Goal: Information Seeking & Learning: Learn about a topic

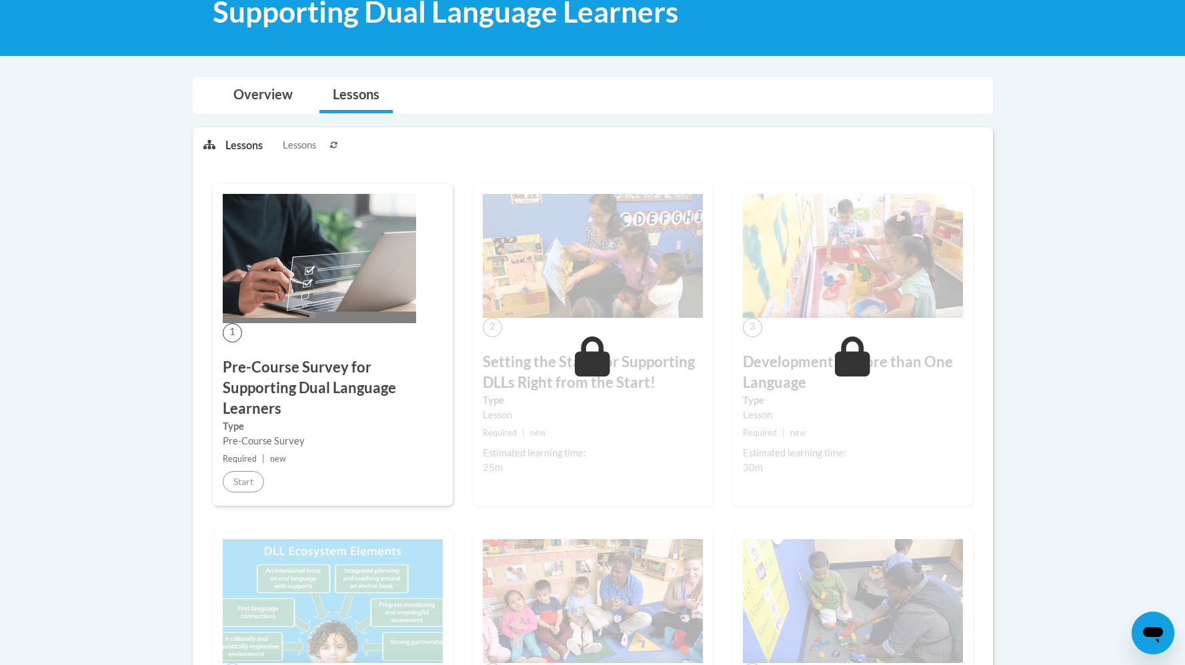
scroll to position [399, 0]
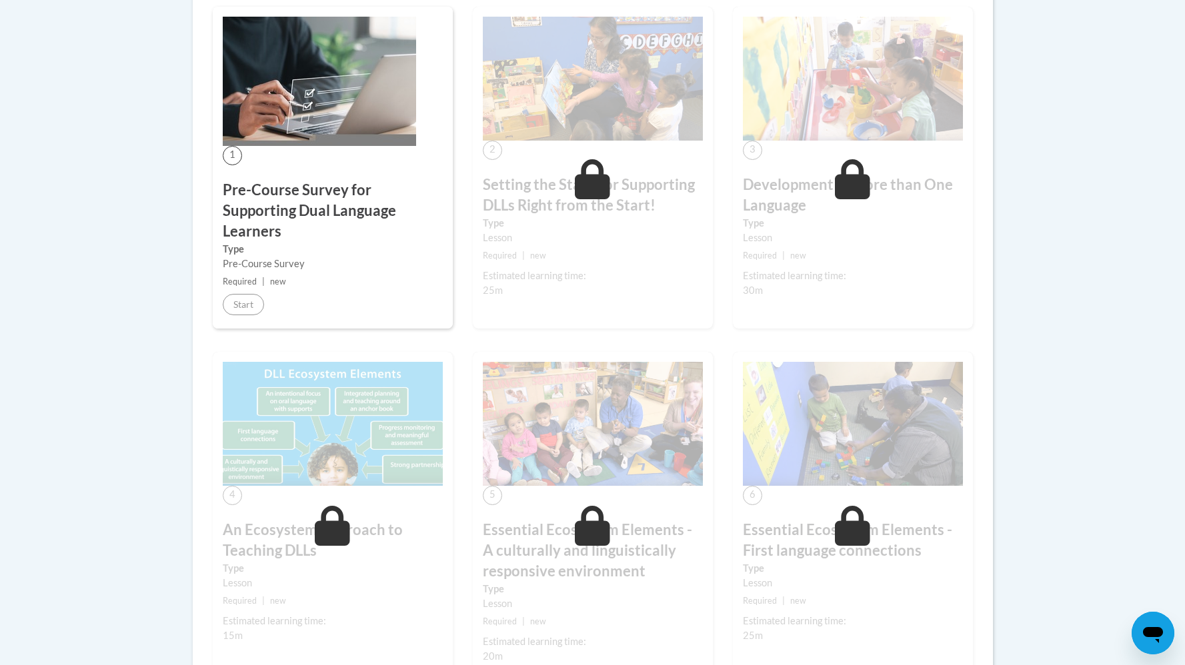
drag, startPoint x: 1194, startPoint y: 79, endPoint x: 1192, endPoint y: 201, distance: 122.7
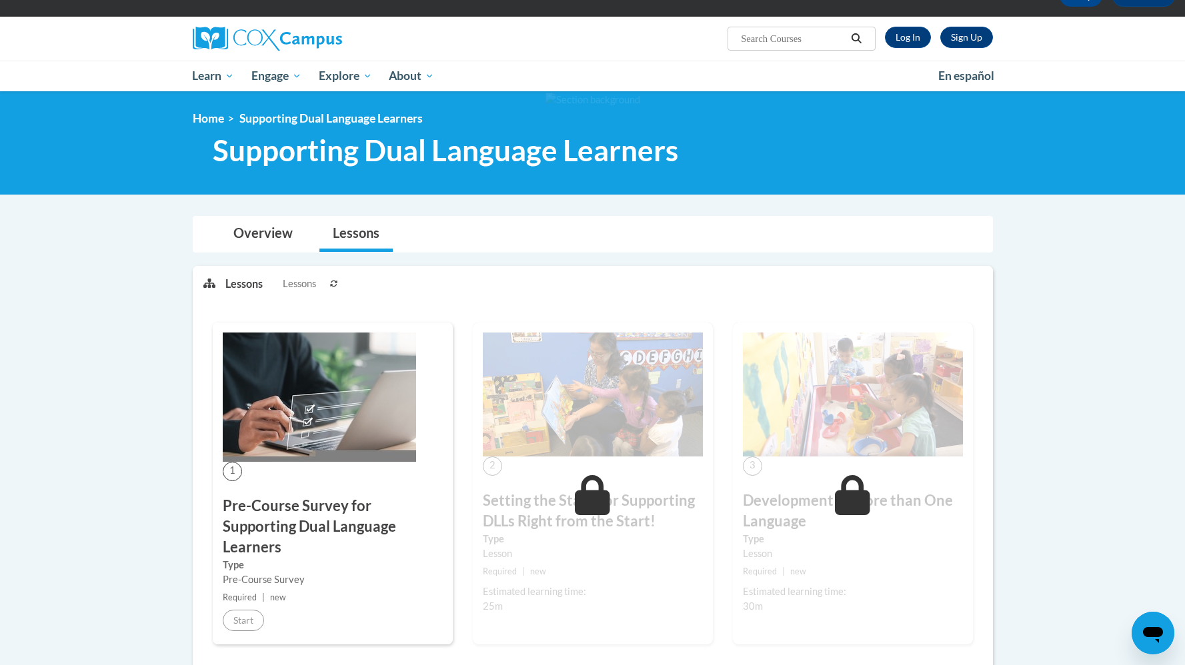
scroll to position [0, 0]
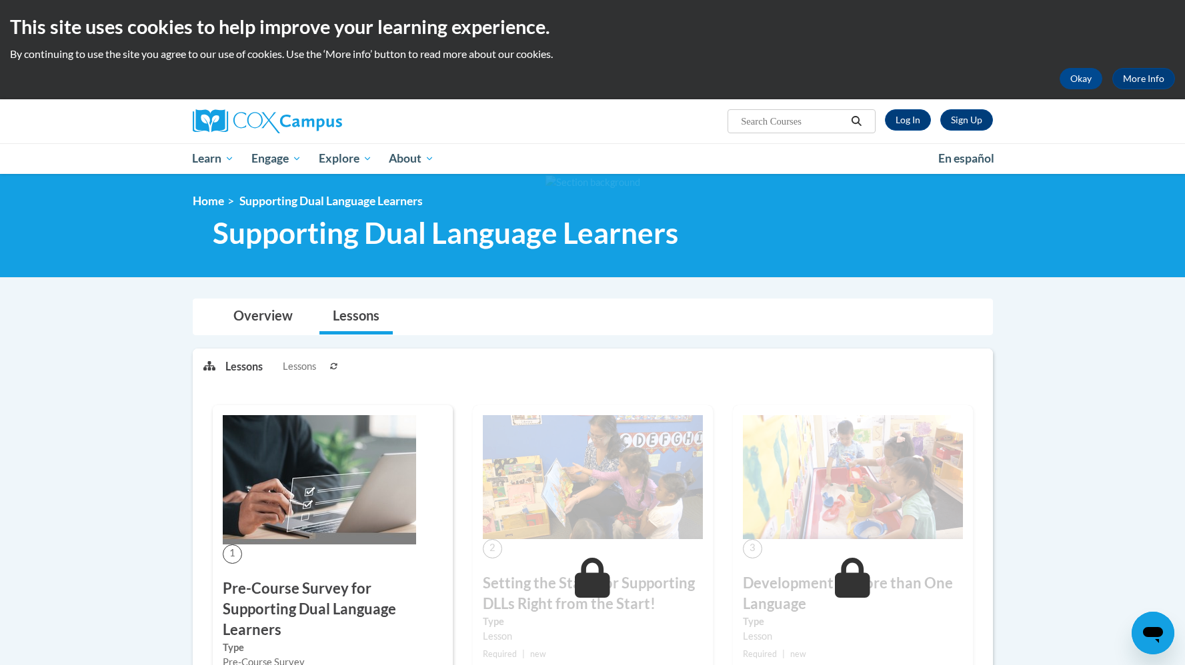
drag, startPoint x: 1194, startPoint y: 173, endPoint x: 1157, endPoint y: 39, distance: 139.7
click at [1157, 39] on html "This site uses cookies to help improve your learning experience. By continuing …" at bounding box center [592, 332] width 1185 height 665
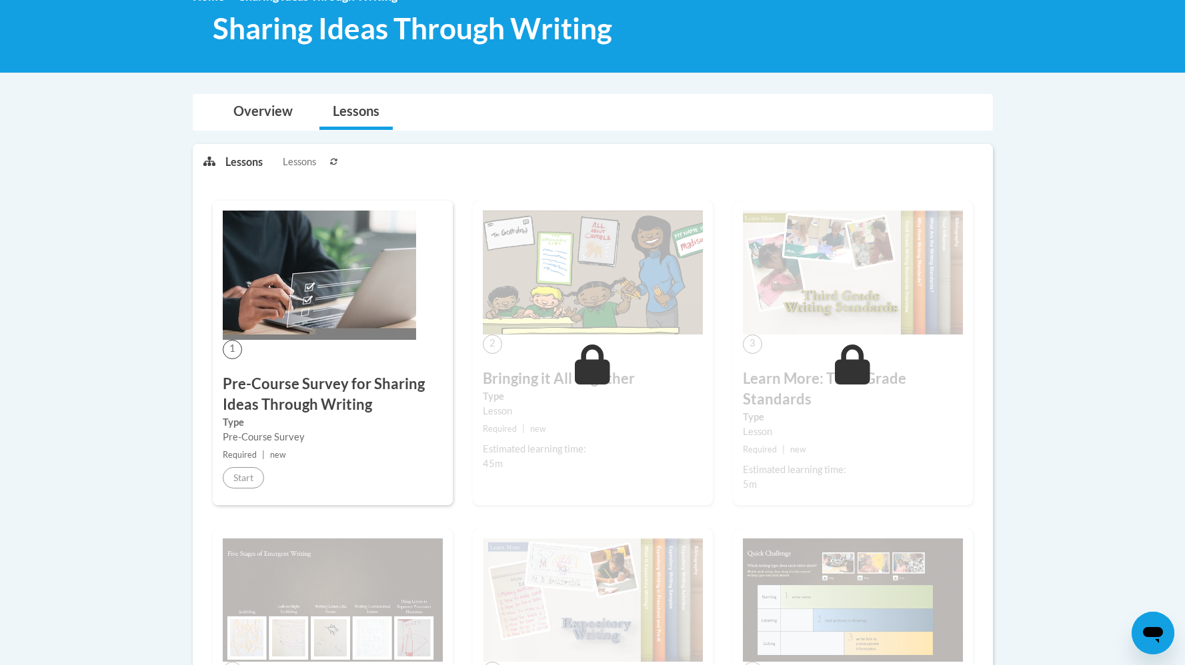
scroll to position [59, 0]
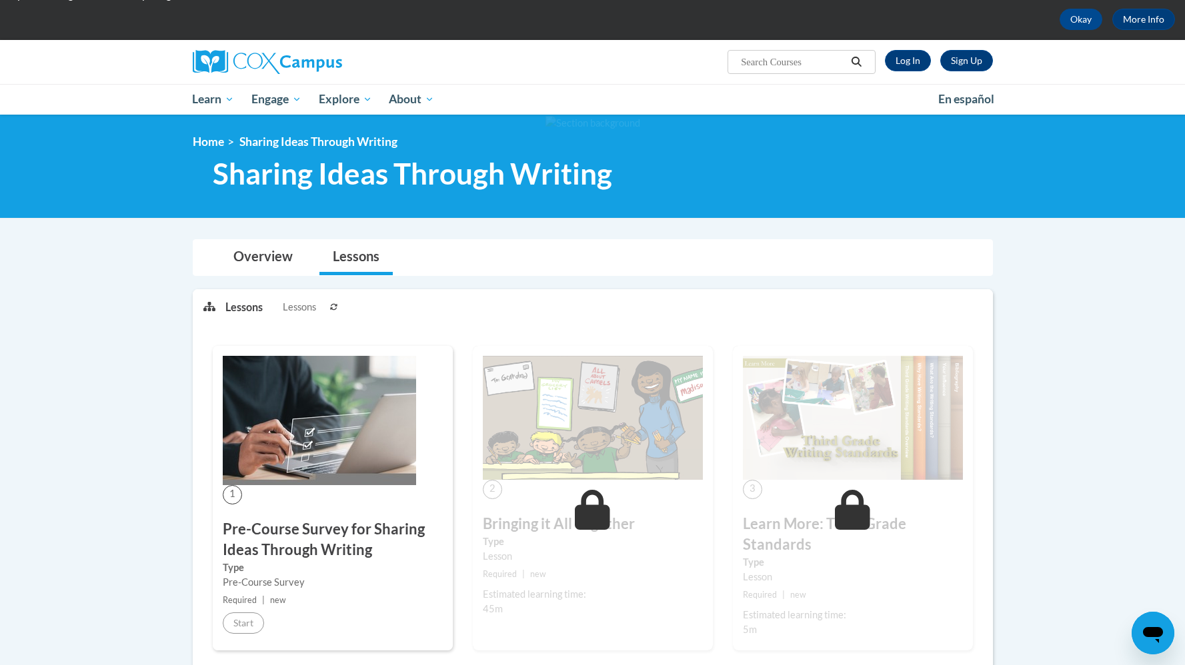
click at [282, 258] on link "Overview" at bounding box center [263, 257] width 86 height 35
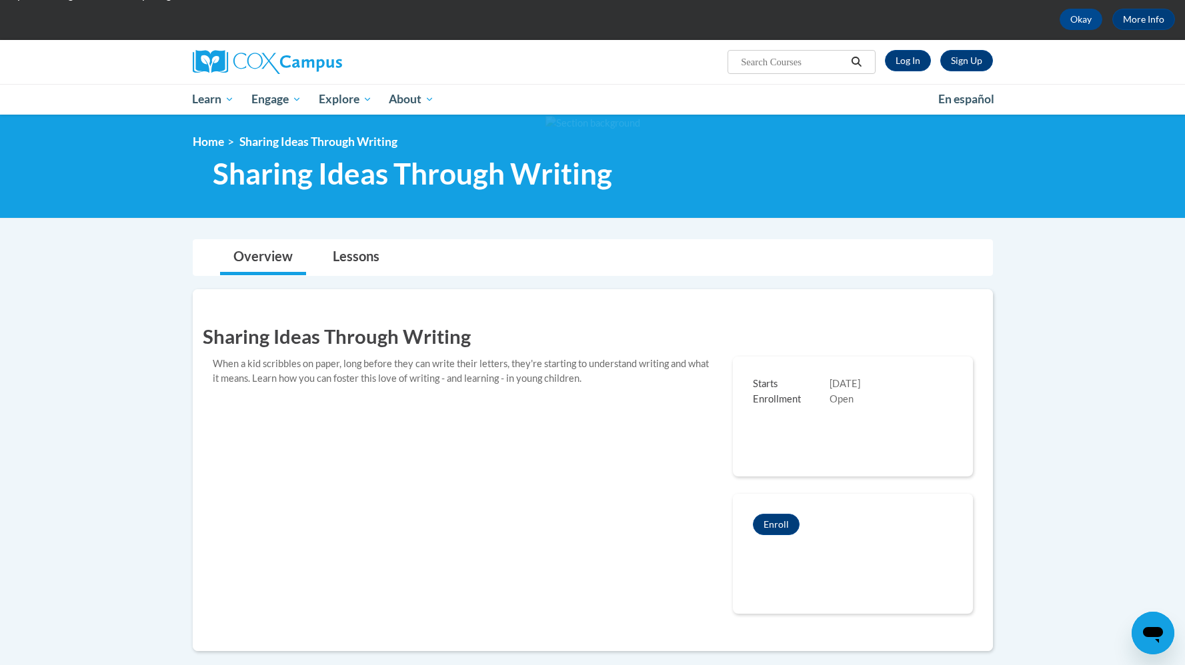
click at [830, 419] on div "Starts [DATE] Enrollment Open" at bounding box center [853, 392] width 240 height 71
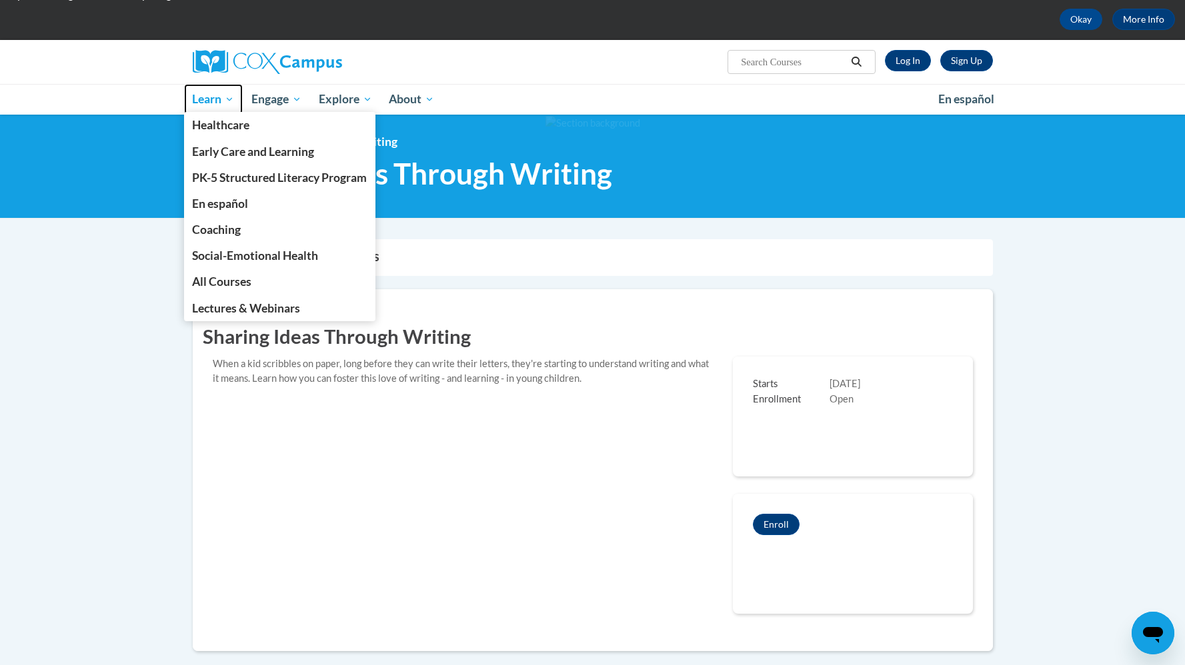
click at [206, 95] on span "Learn" at bounding box center [213, 99] width 42 height 16
